Goal: Task Accomplishment & Management: Manage account settings

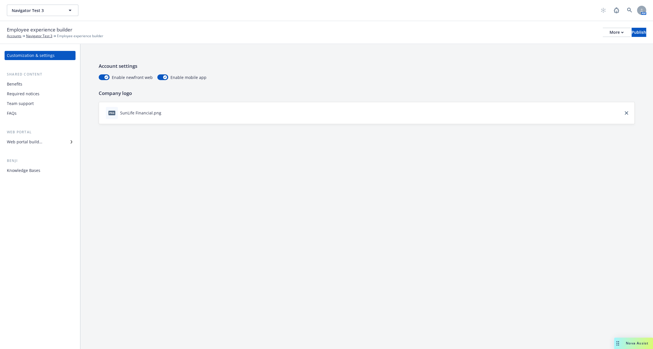
click at [650, 28] on div "Employee experience builder Accounts Navigator Test 3 Employee experience build…" at bounding box center [326, 32] width 653 height 23
click at [632, 35] on div "Publish" at bounding box center [639, 32] width 15 height 9
